Goal: Information Seeking & Learning: Find specific fact

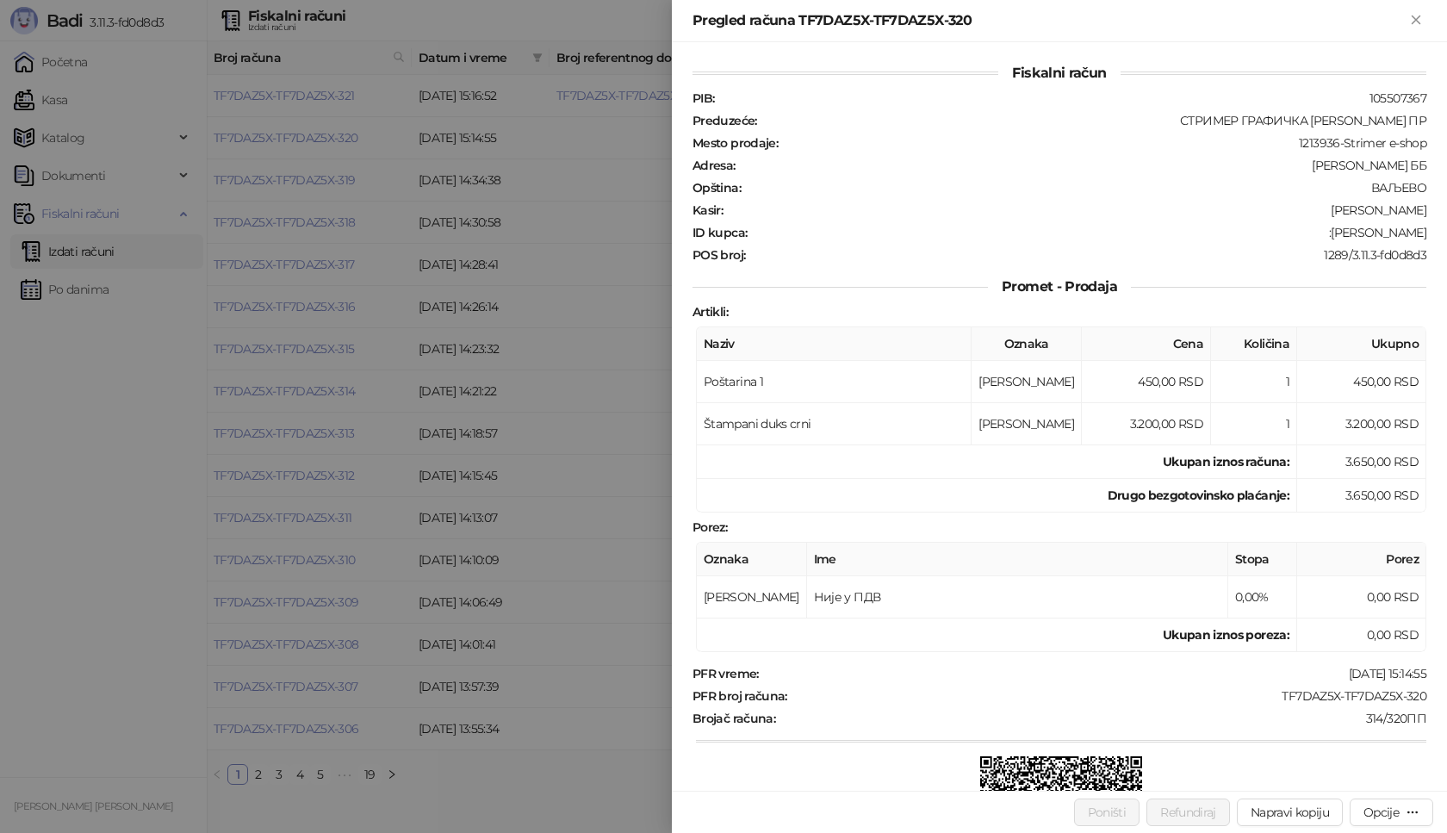
click at [102, 630] on div at bounding box center [723, 416] width 1447 height 833
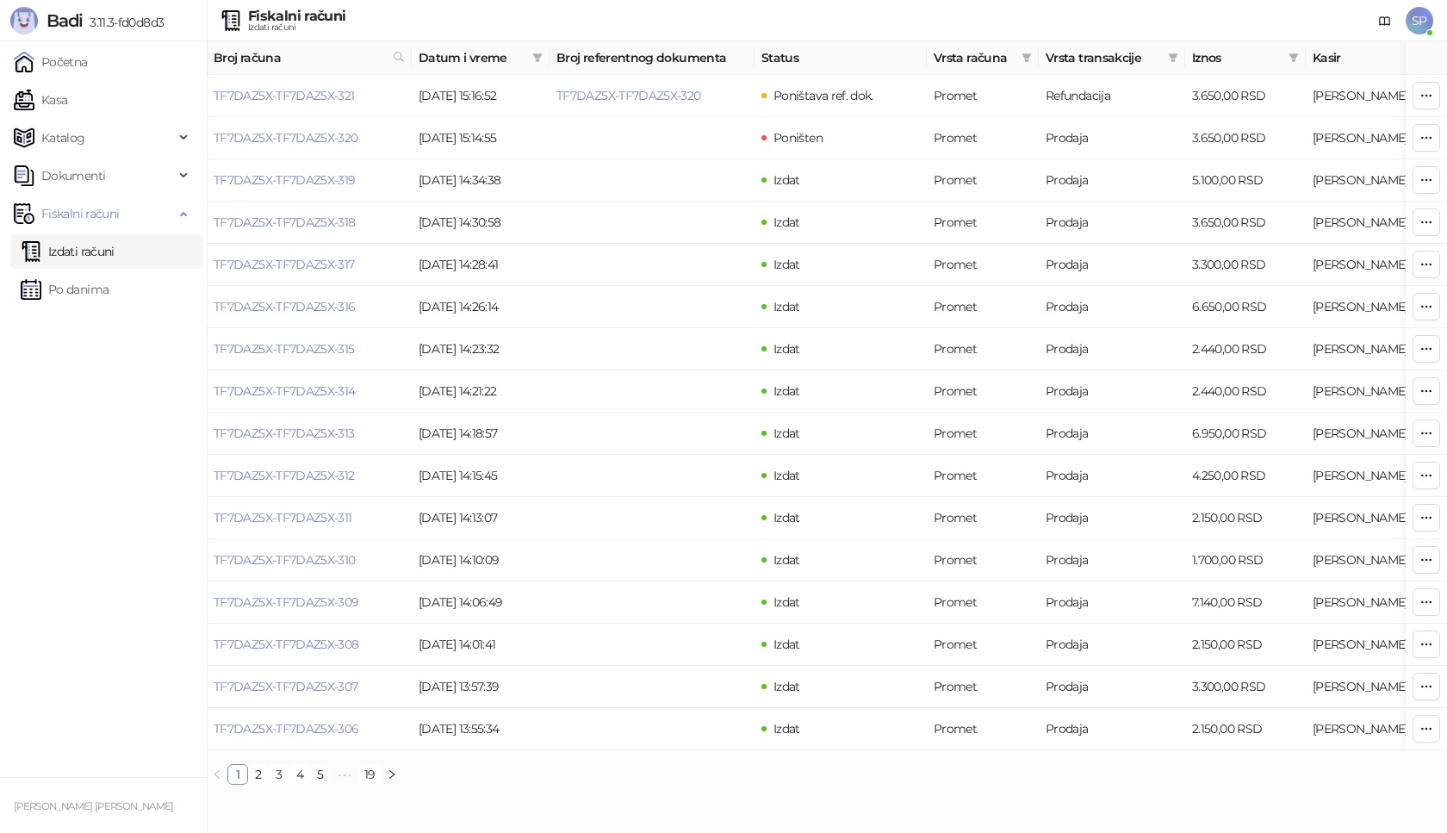
click at [72, 248] on link "Izdati računi" at bounding box center [68, 251] width 94 height 34
click at [67, 100] on link "Kasa" at bounding box center [40, 100] width 53 height 34
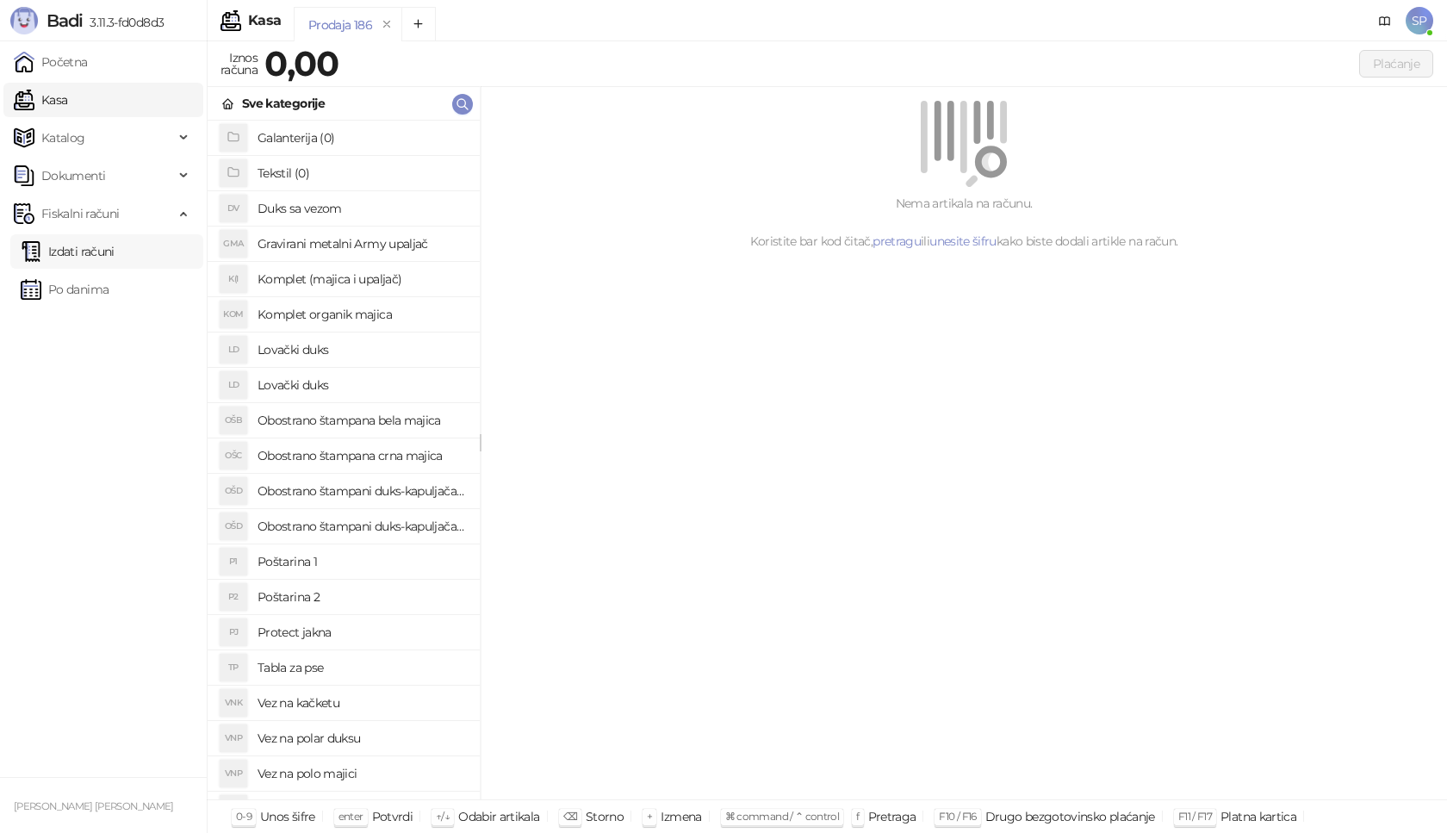
click at [65, 253] on link "Izdati računi" at bounding box center [68, 251] width 94 height 34
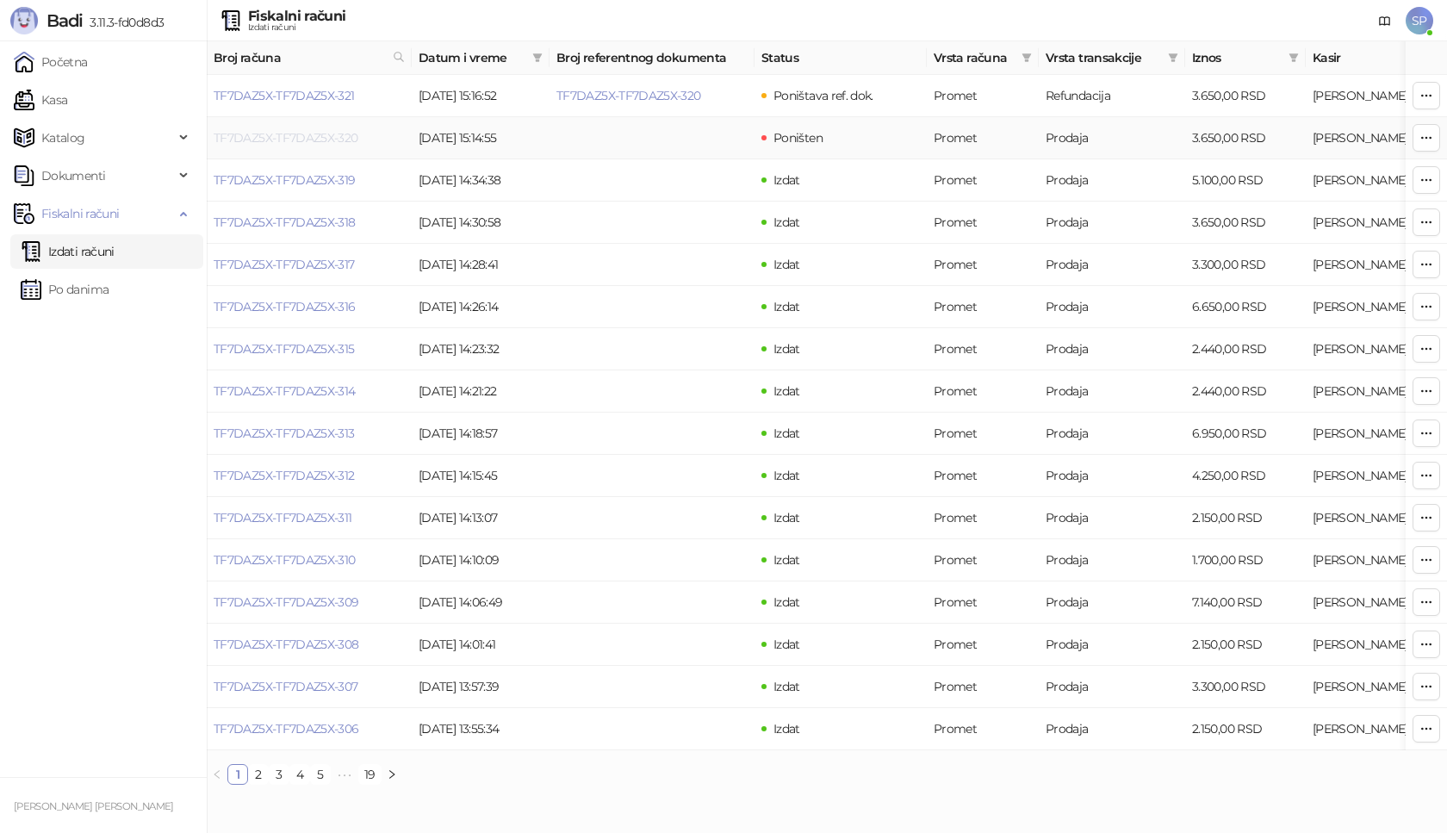
click at [338, 140] on link "TF7DAZ5X-TF7DAZ5X-320" at bounding box center [286, 138] width 145 height 16
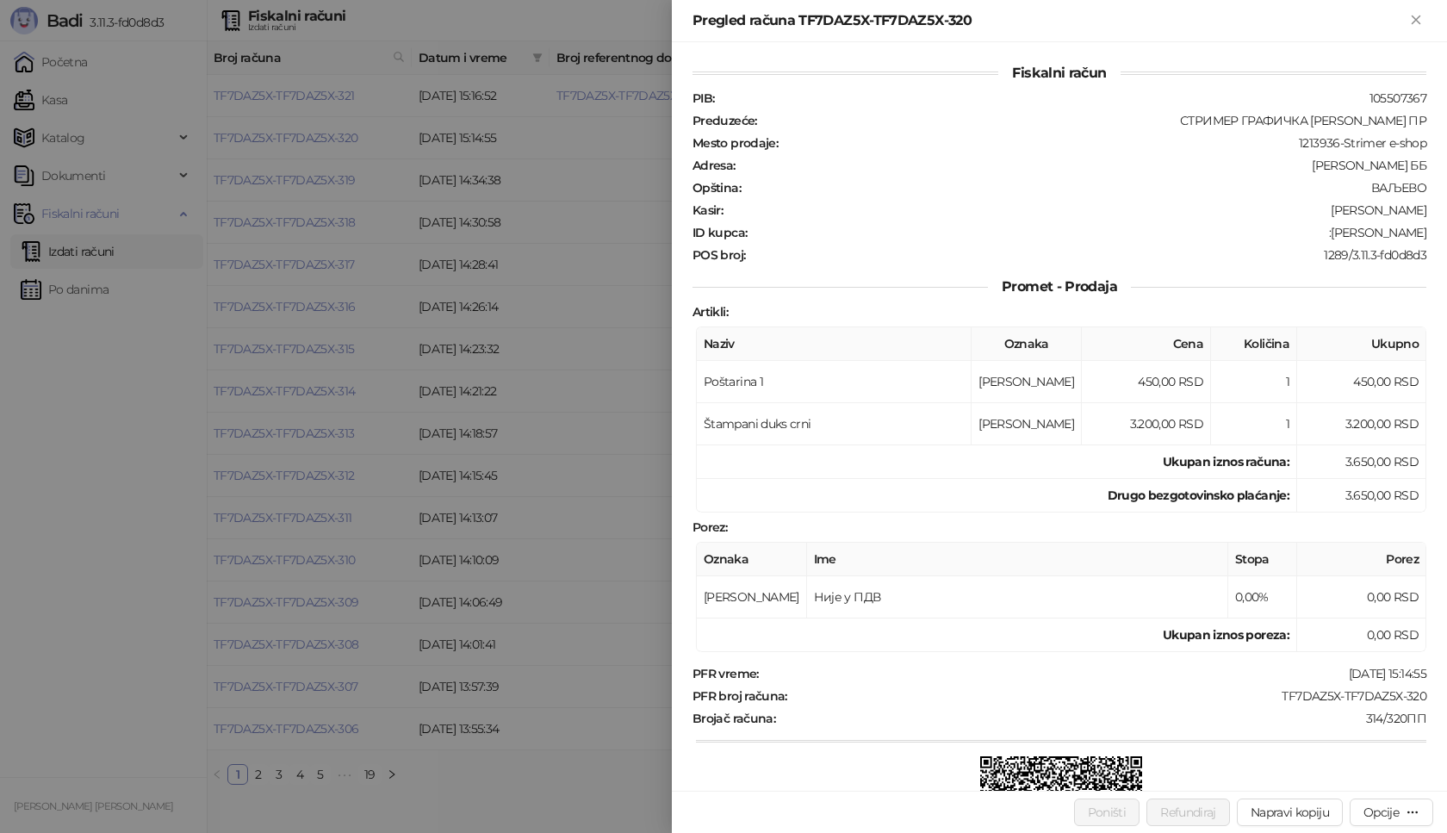
click at [116, 371] on div at bounding box center [723, 416] width 1447 height 833
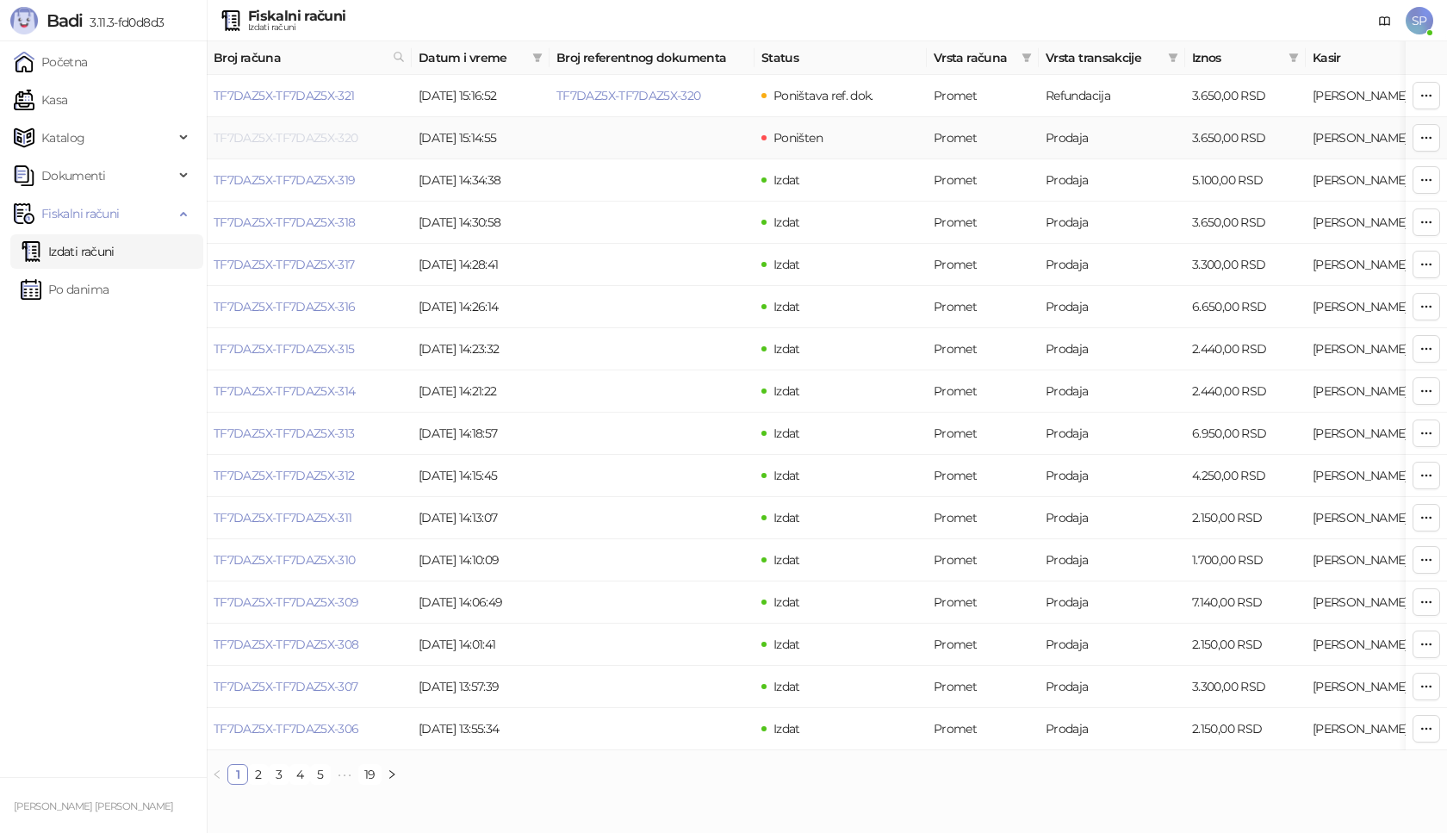
click at [299, 142] on link "TF7DAZ5X-TF7DAZ5X-320" at bounding box center [286, 138] width 145 height 16
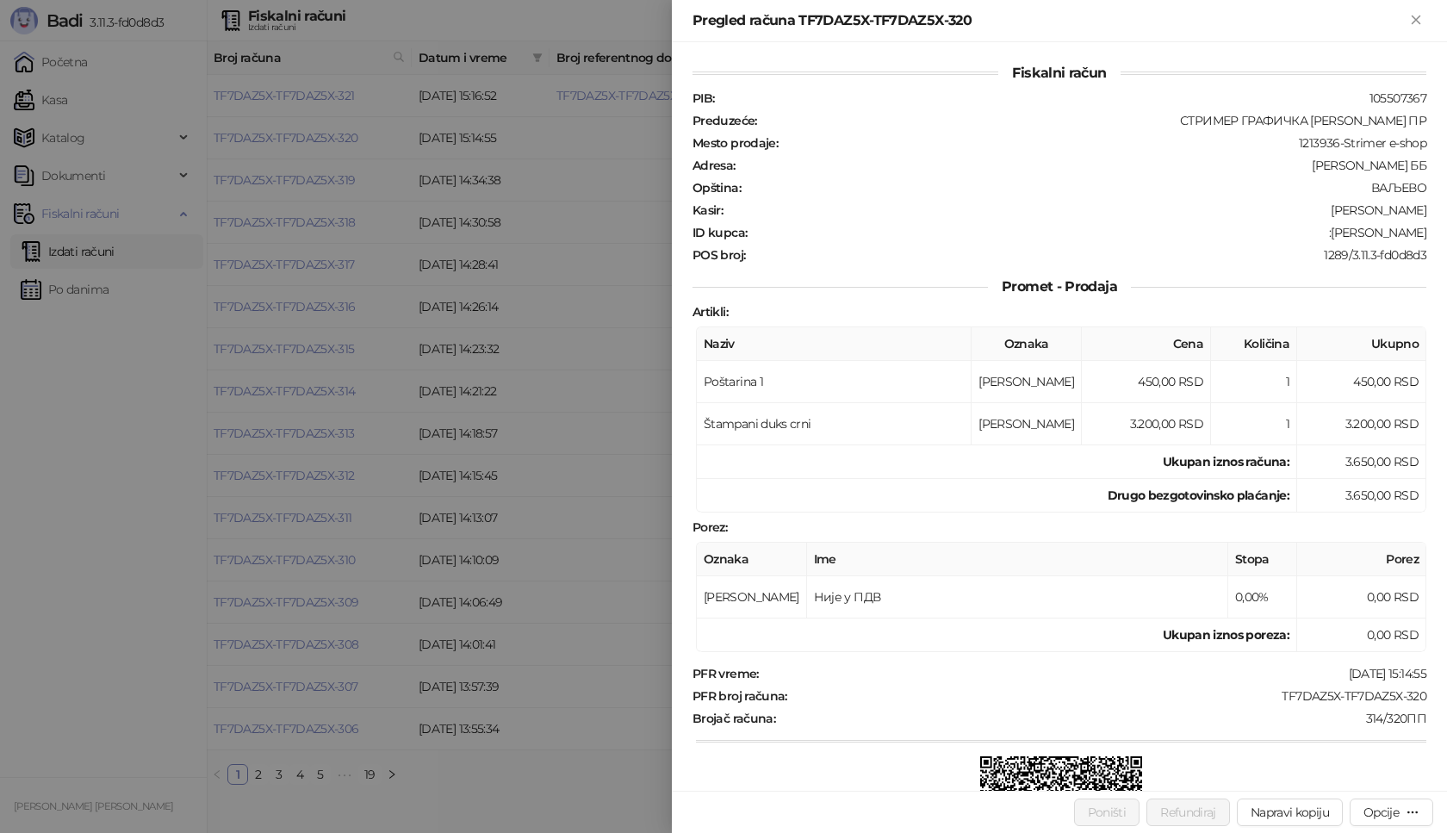
click at [152, 549] on div at bounding box center [723, 416] width 1447 height 833
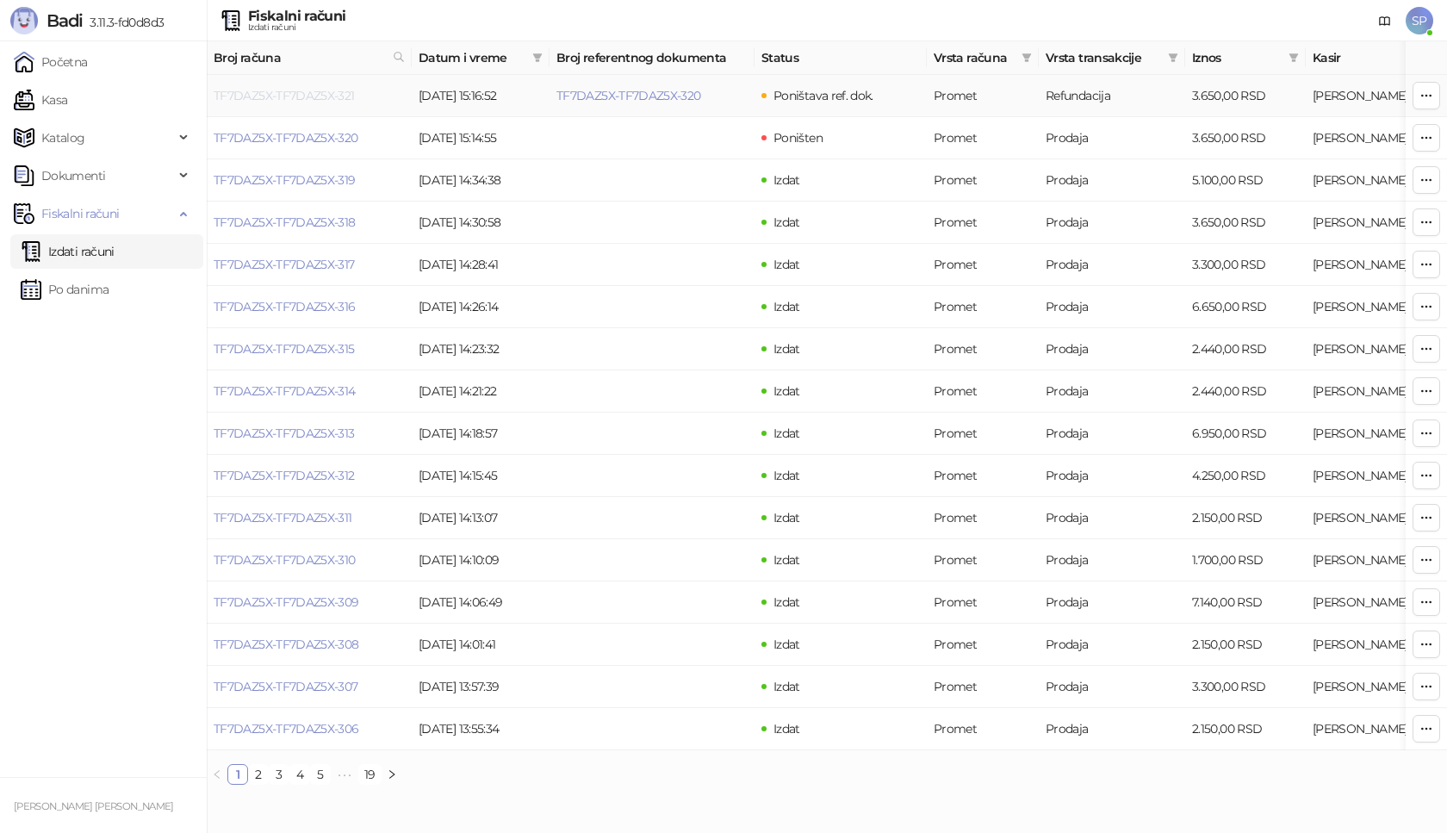
click at [323, 96] on link "TF7DAZ5X-TF7DAZ5X-321" at bounding box center [284, 96] width 141 height 16
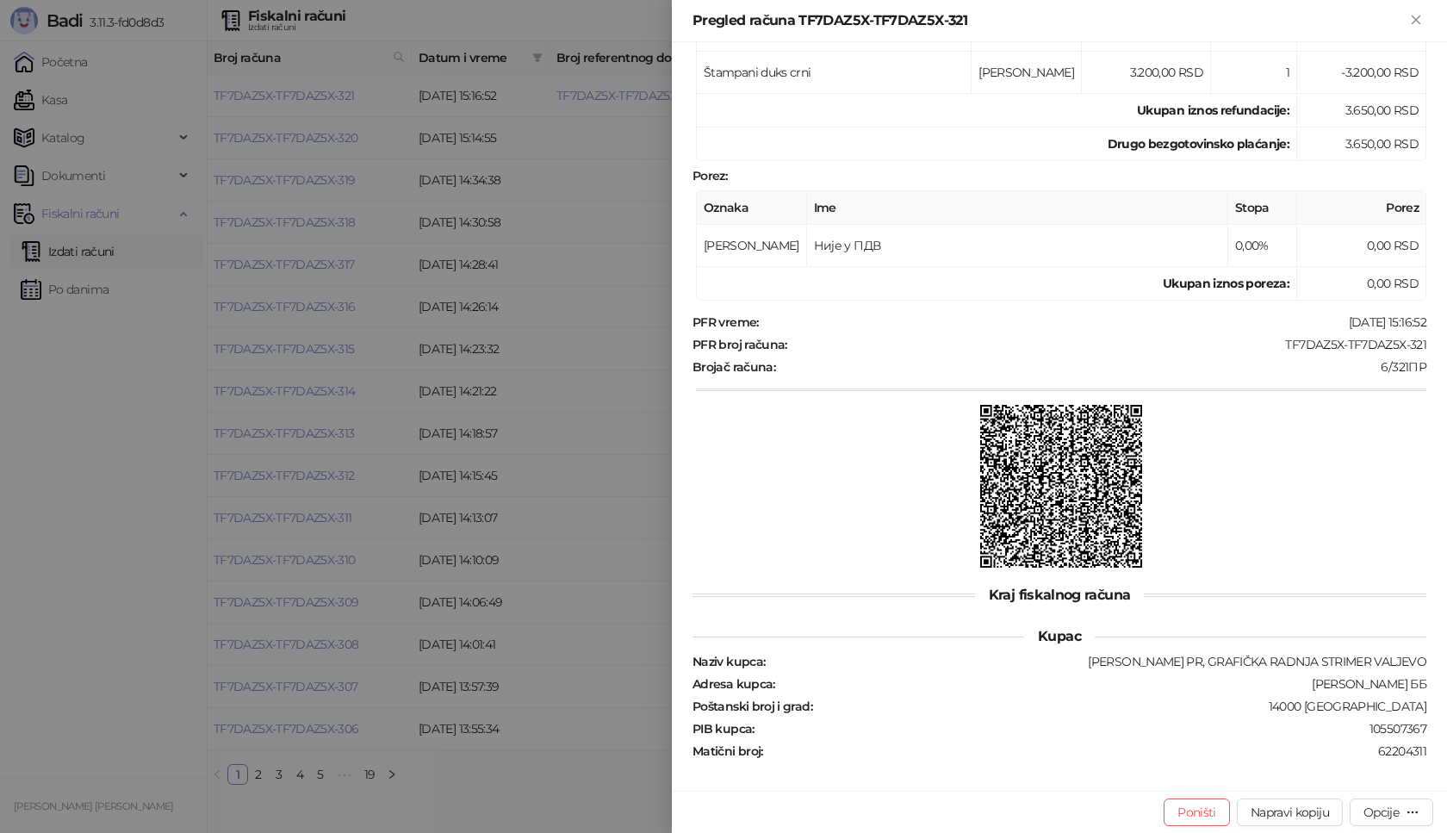
scroll to position [399, 0]
click at [1416, 812] on icon "button" at bounding box center [1412, 811] width 9 height 1
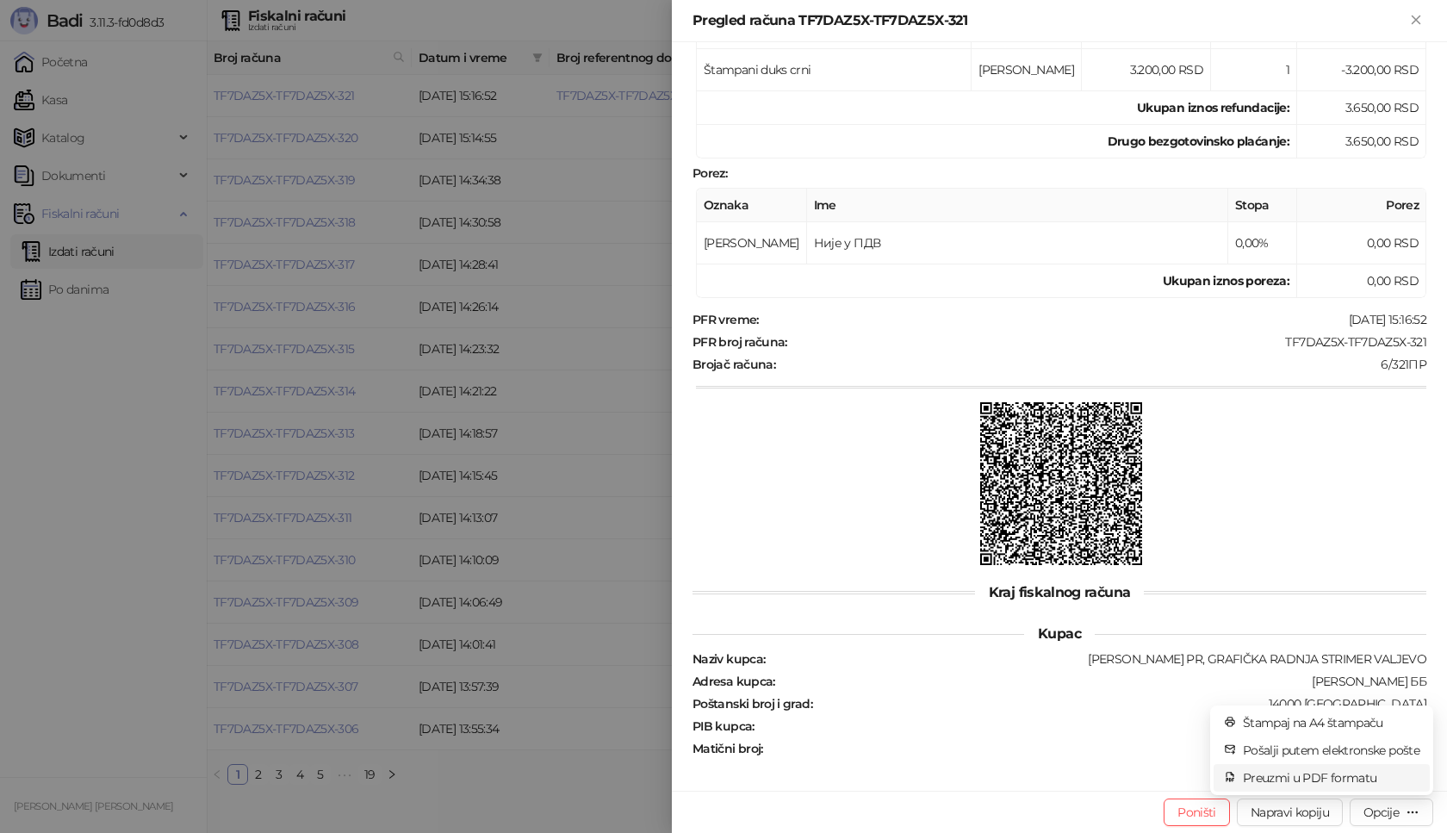
click at [1280, 775] on span "Preuzmi u PDF formatu" at bounding box center [1331, 777] width 177 height 19
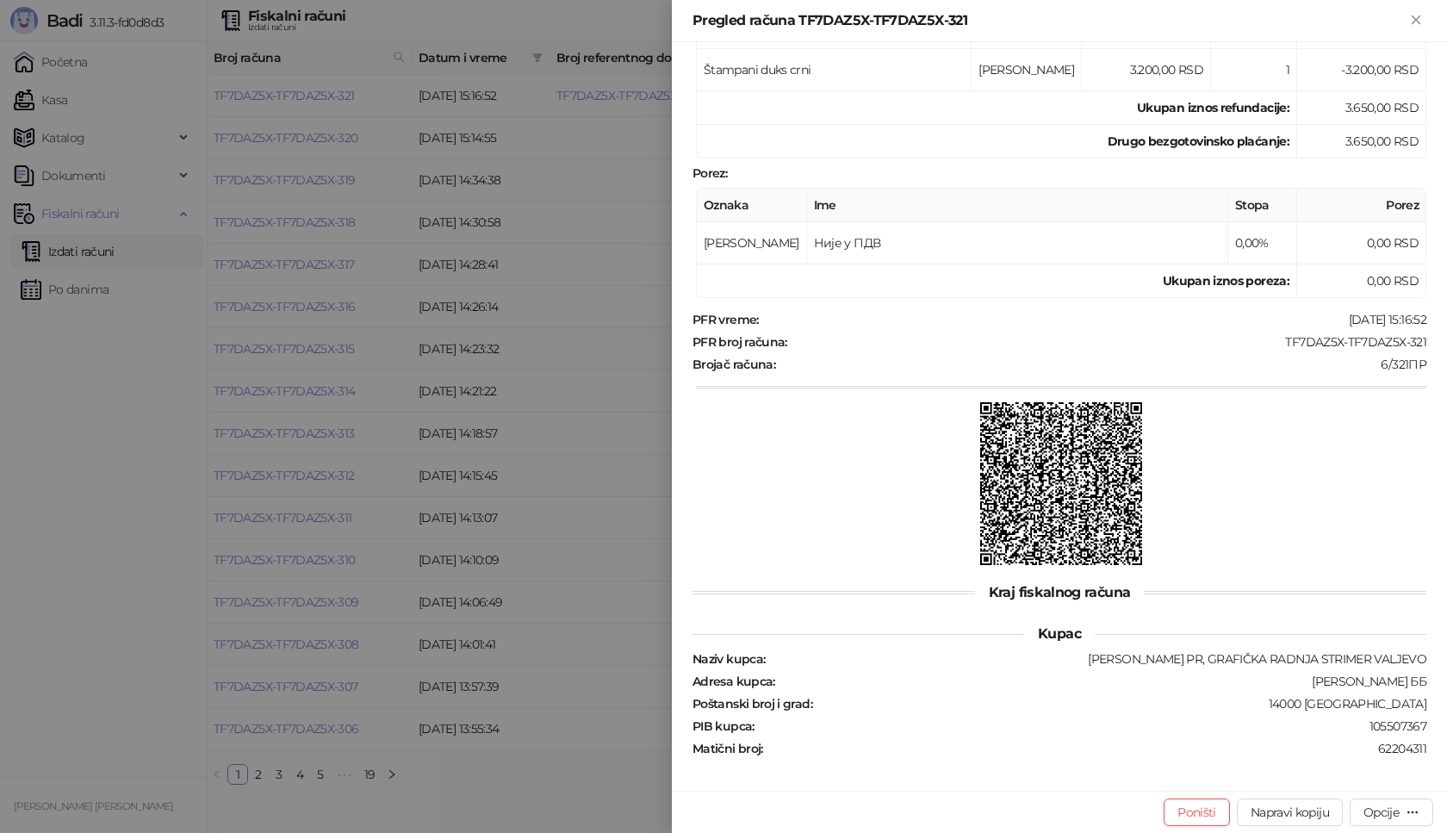
click at [78, 567] on div at bounding box center [723, 416] width 1447 height 833
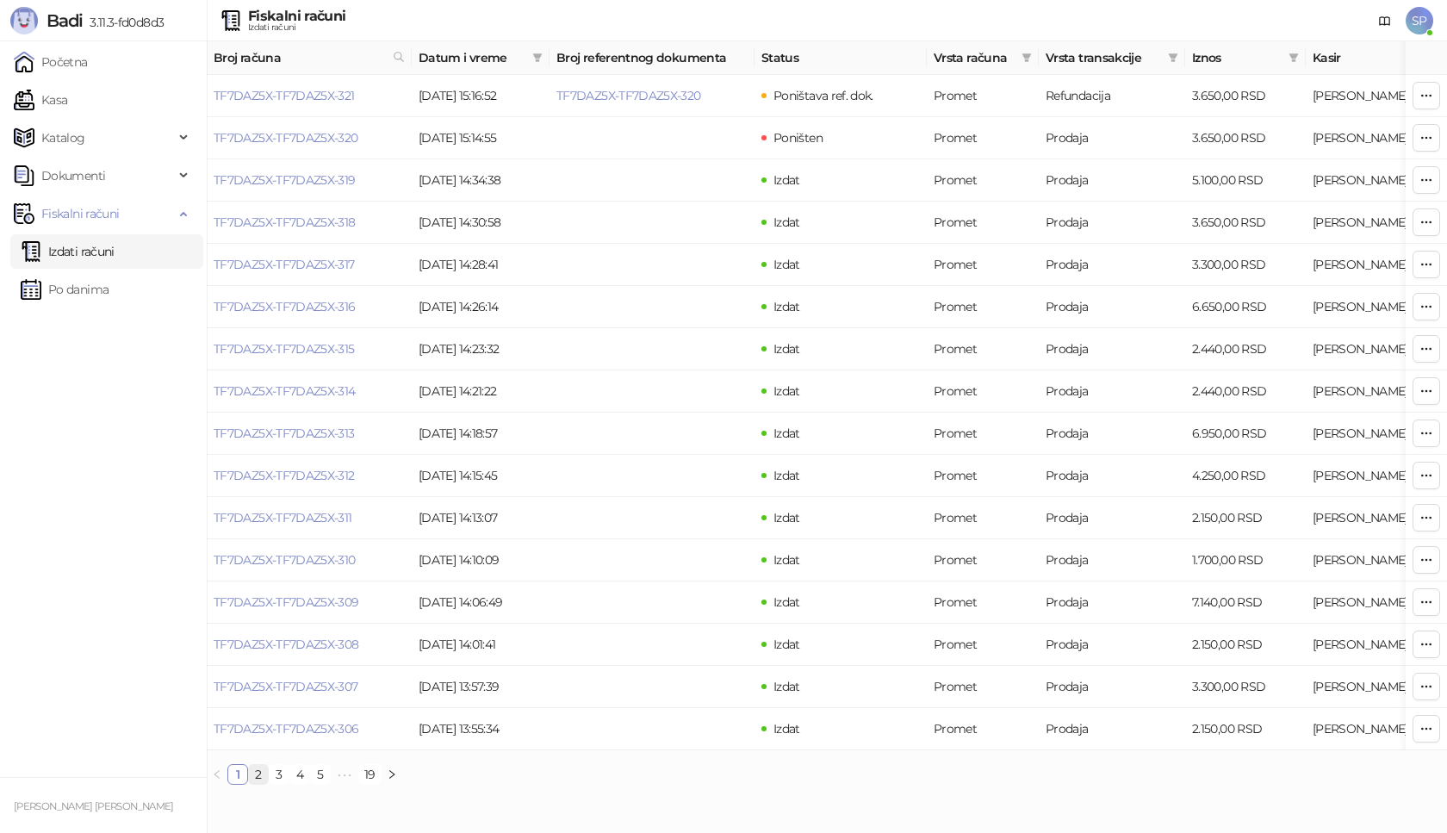
click at [254, 784] on link "2" at bounding box center [258, 774] width 19 height 19
click at [236, 784] on link "1" at bounding box center [237, 774] width 19 height 19
click at [288, 98] on link "TF7DAZ5X-TF7DAZ5X-321" at bounding box center [284, 96] width 141 height 16
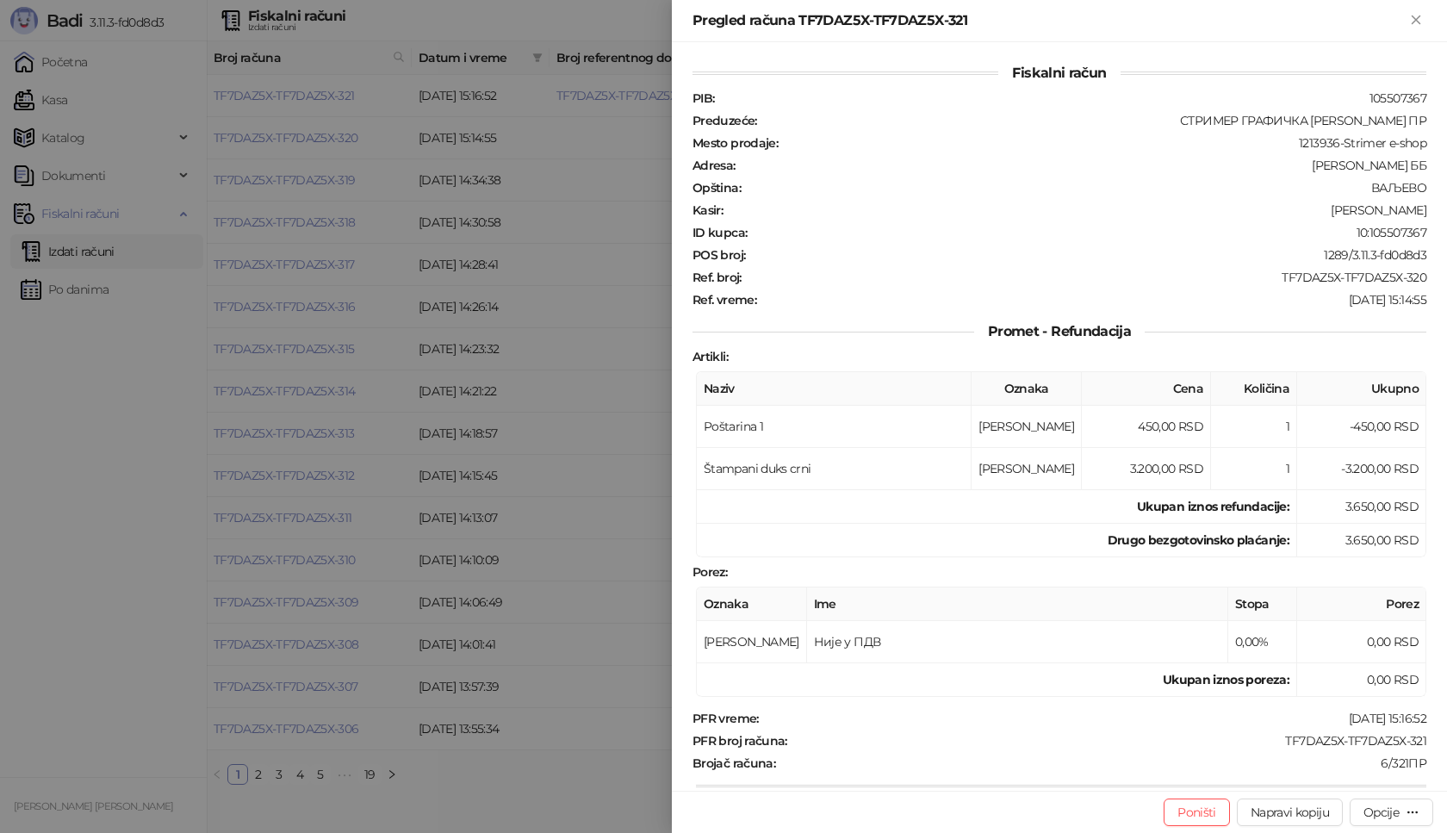
click at [58, 500] on div at bounding box center [723, 416] width 1447 height 833
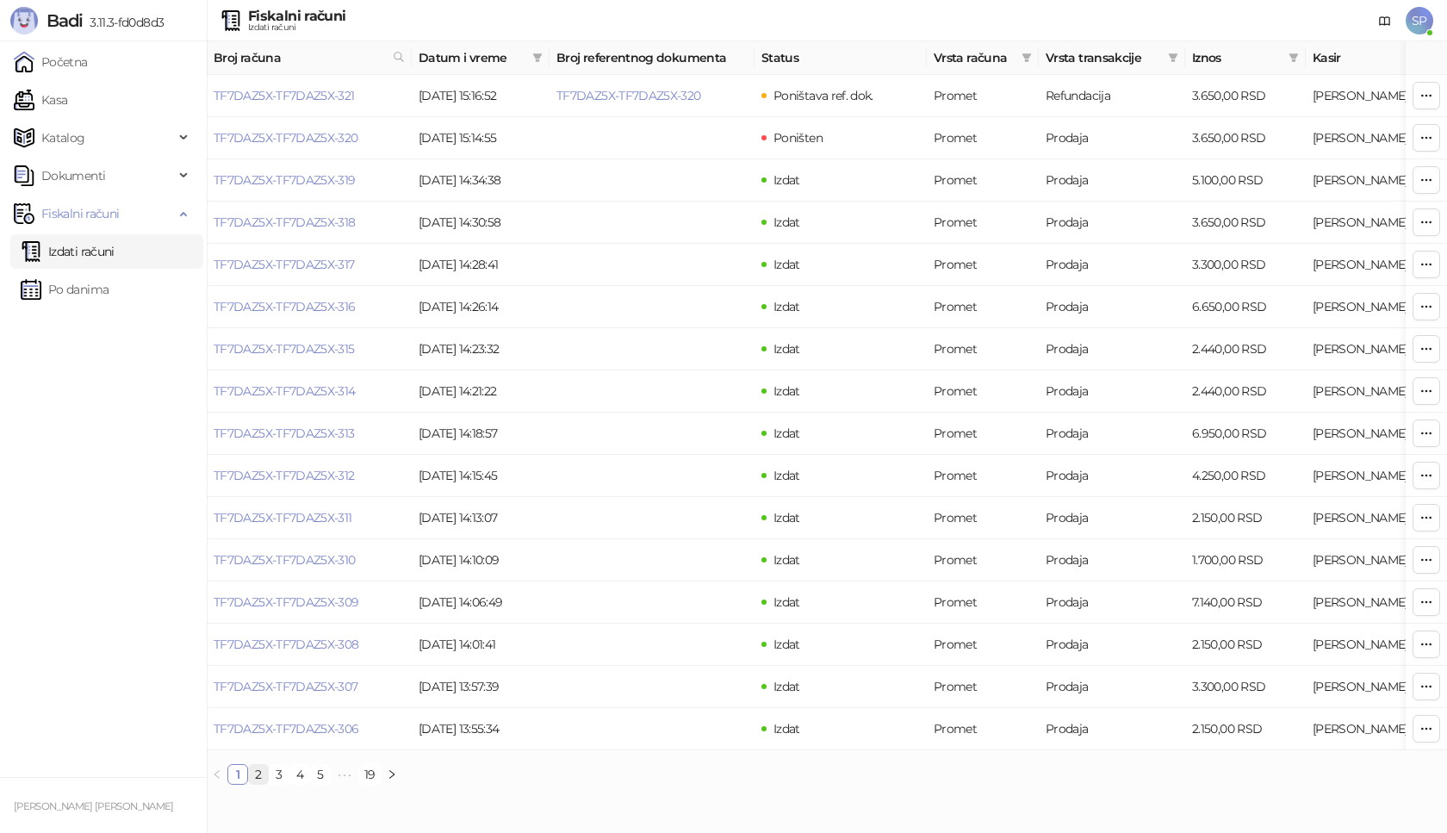
click at [264, 784] on link "2" at bounding box center [258, 774] width 19 height 19
click at [282, 784] on link "3" at bounding box center [279, 774] width 19 height 19
click at [239, 784] on link "1" at bounding box center [237, 774] width 19 height 19
click at [276, 784] on link "3" at bounding box center [279, 774] width 19 height 19
click at [322, 395] on link "TF7DAZ5X-TF7DAZ5X-282" at bounding box center [286, 391] width 145 height 16
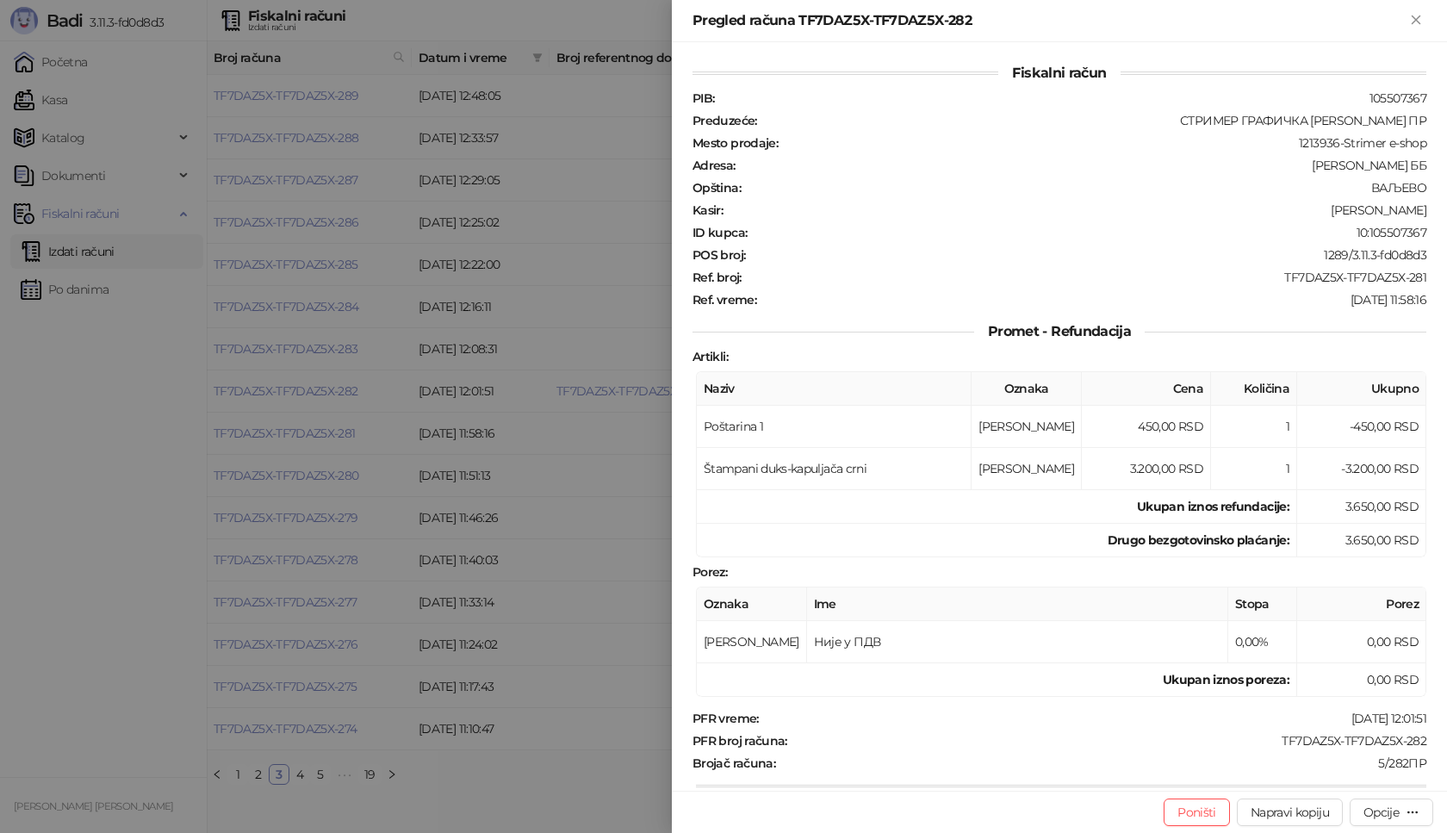
click at [138, 494] on div at bounding box center [723, 416] width 1447 height 833
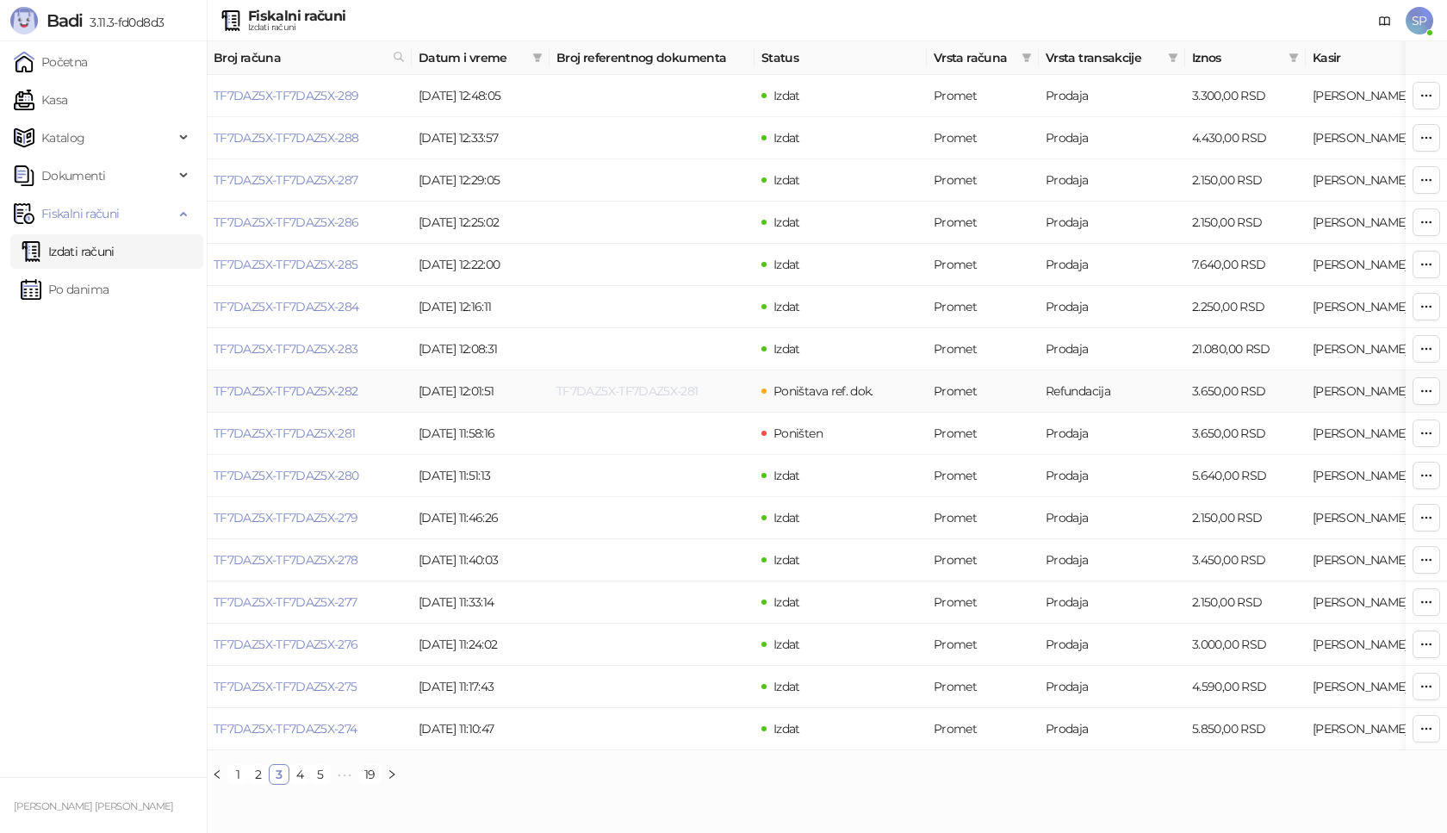
click at [665, 391] on link "TF7DAZ5X-TF7DAZ5X-281" at bounding box center [627, 391] width 142 height 16
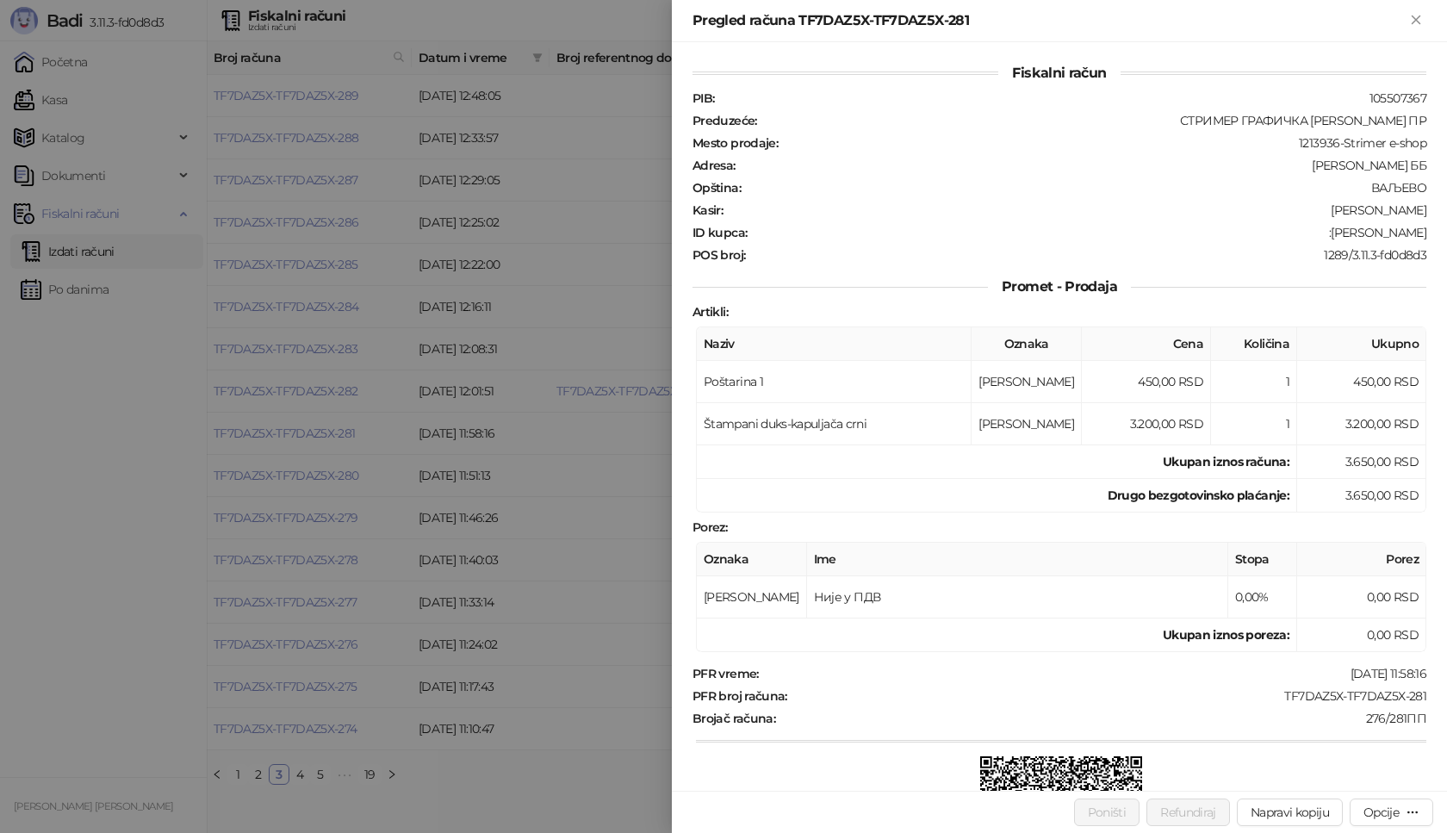
click at [115, 580] on div at bounding box center [723, 416] width 1447 height 833
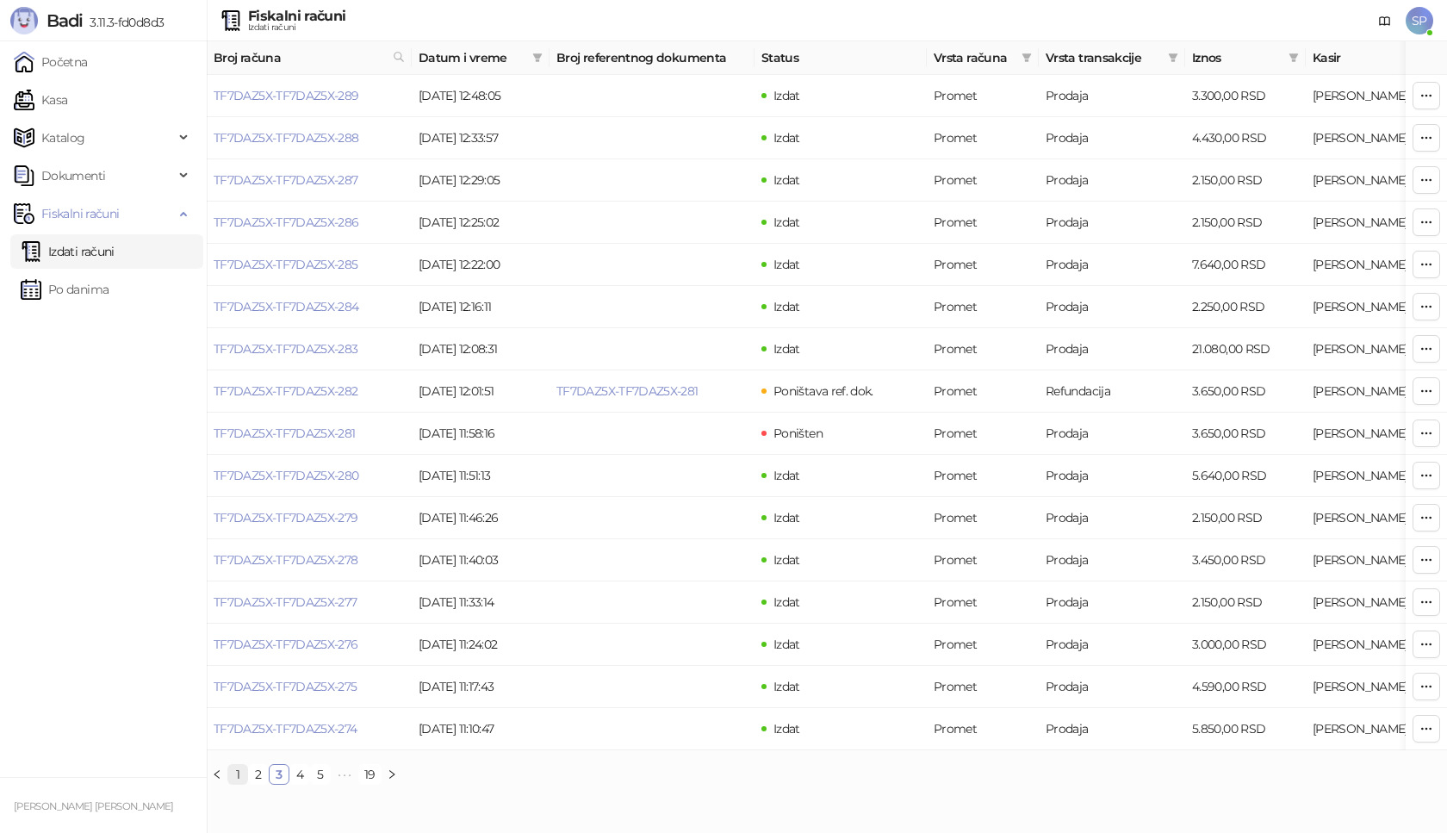
click at [236, 784] on link "1" at bounding box center [237, 774] width 19 height 19
click at [332, 140] on link "TF7DAZ5X-TF7DAZ5X-320" at bounding box center [286, 138] width 145 height 16
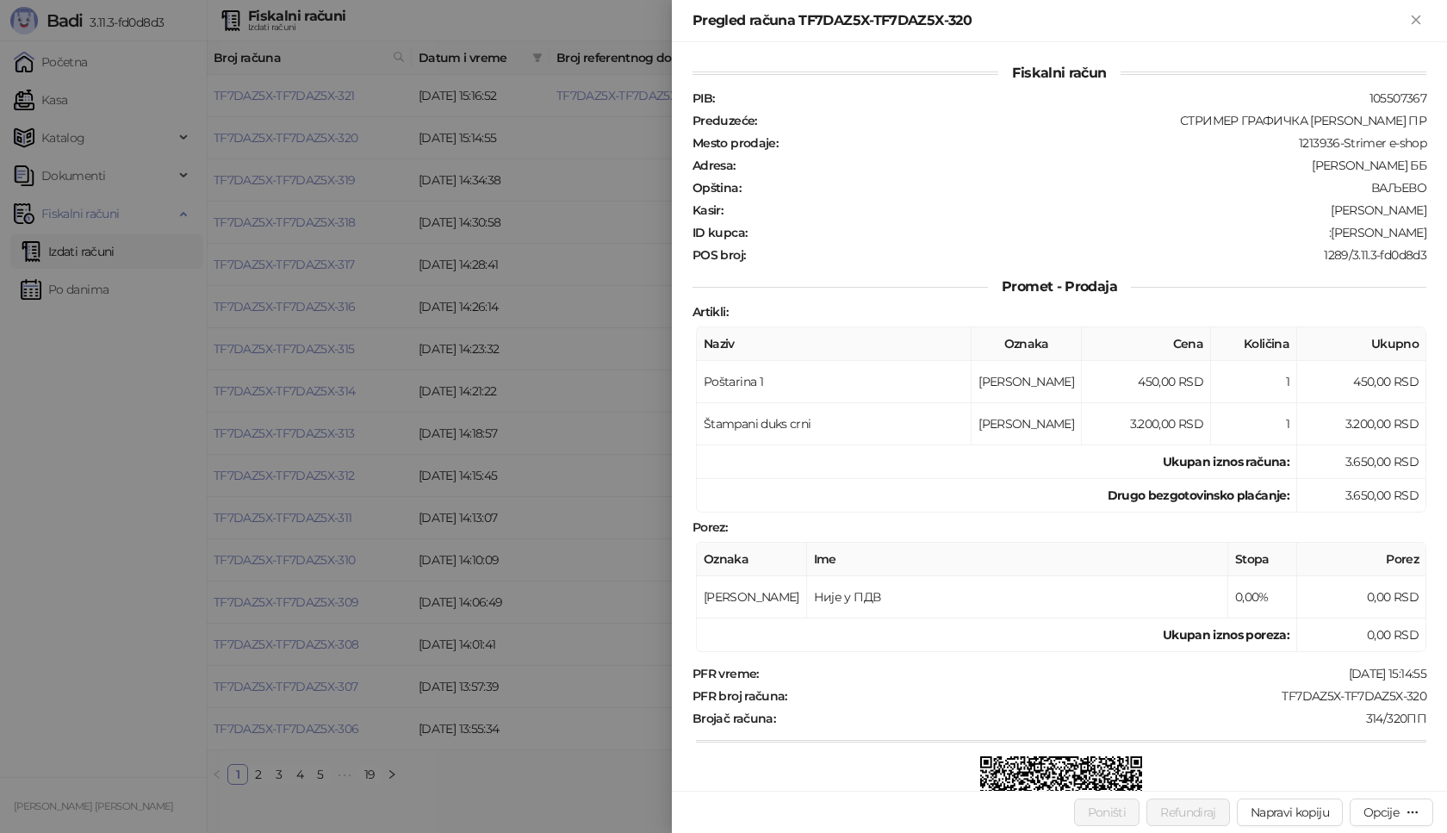
click at [121, 542] on div at bounding box center [723, 416] width 1447 height 833
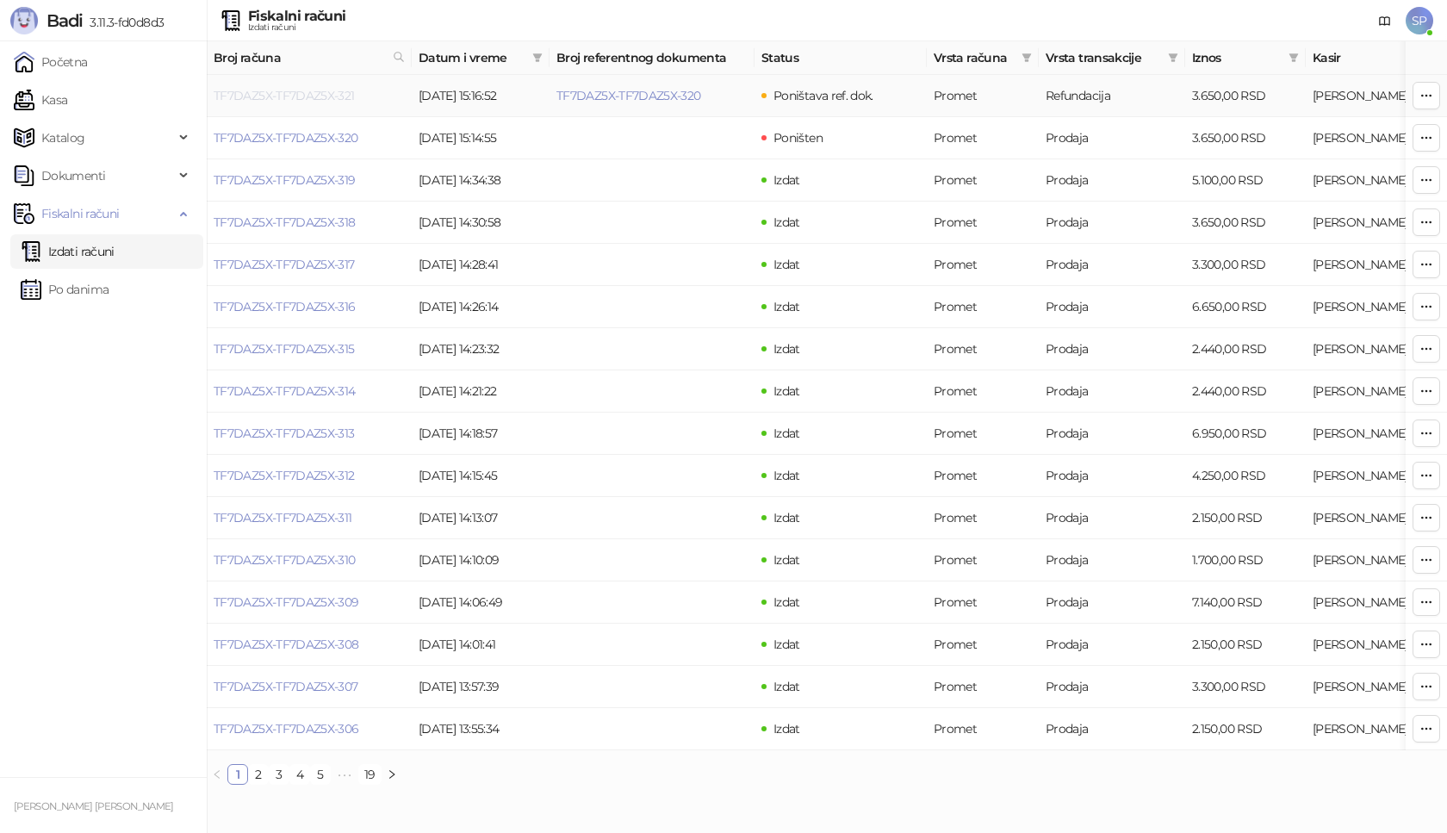
click at [318, 91] on link "TF7DAZ5X-TF7DAZ5X-321" at bounding box center [284, 96] width 141 height 16
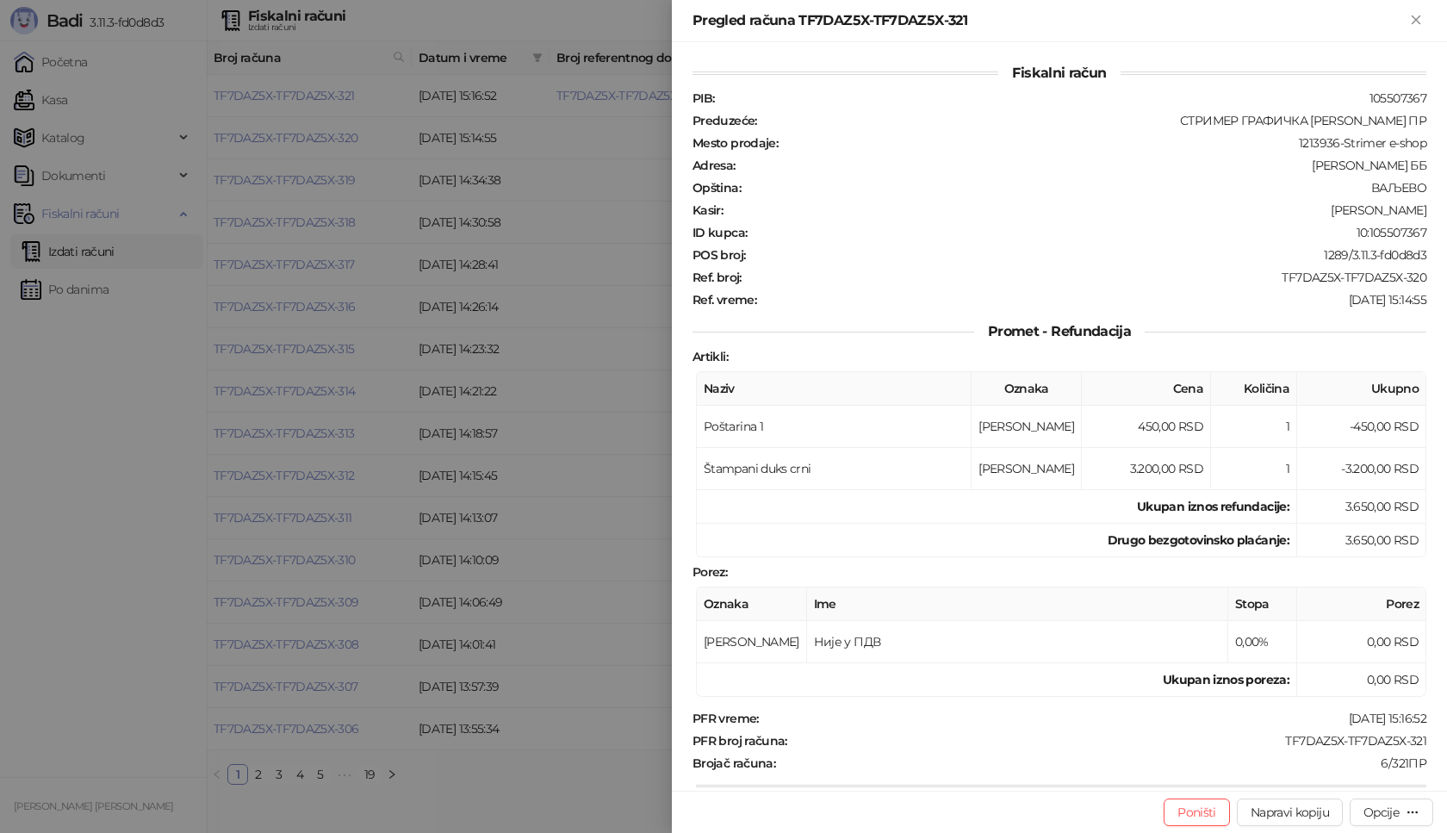
click at [73, 463] on div at bounding box center [723, 416] width 1447 height 833
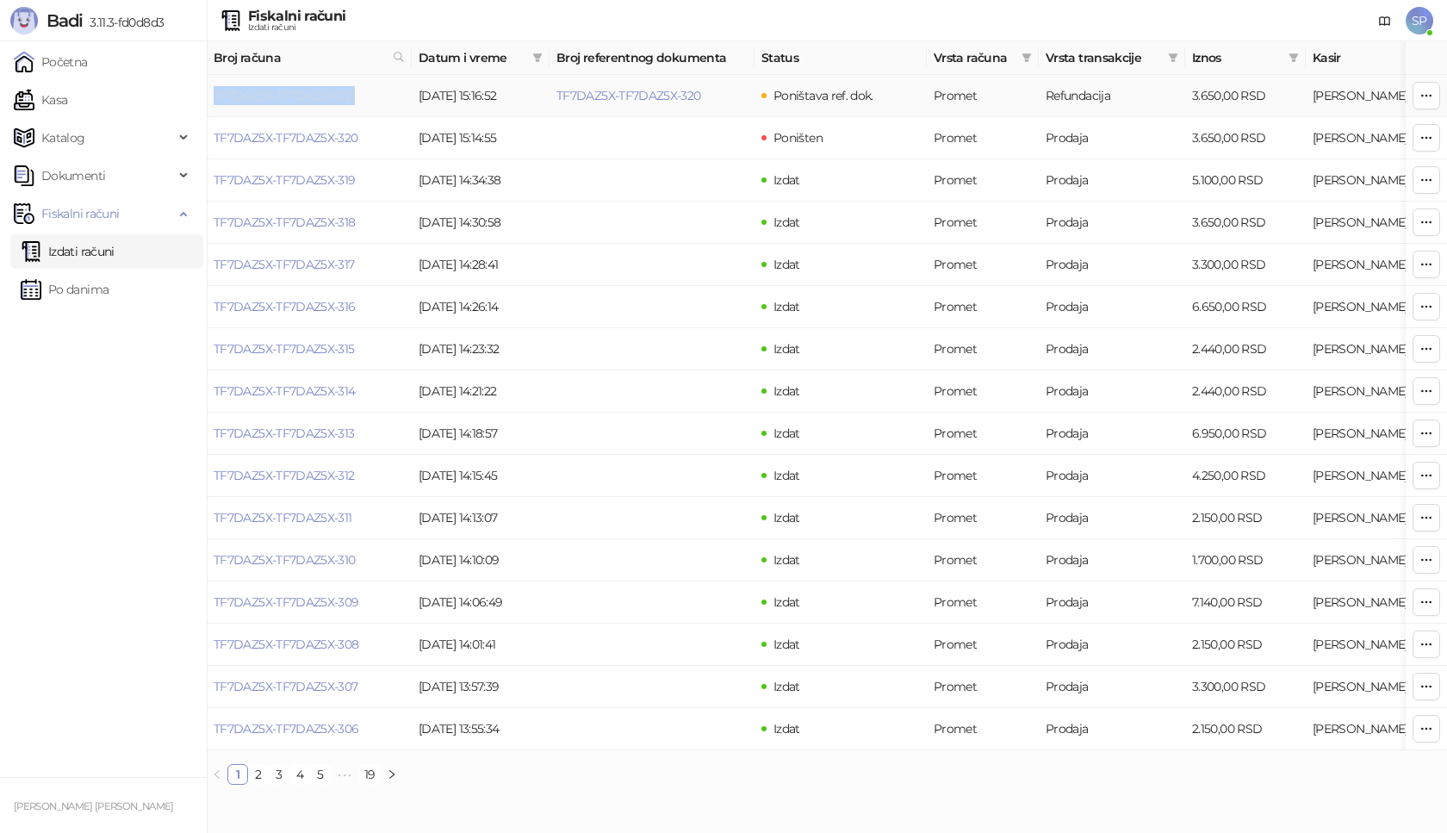
drag, startPoint x: 357, startPoint y: 96, endPoint x: 216, endPoint y: 102, distance: 140.5
click at [216, 102] on td "TF7DAZ5X-TF7DAZ5X-321" at bounding box center [309, 96] width 205 height 42
copy link "TF7DAZ5X-TF7DAZ5X-321"
